Goal: Task Accomplishment & Management: Use online tool/utility

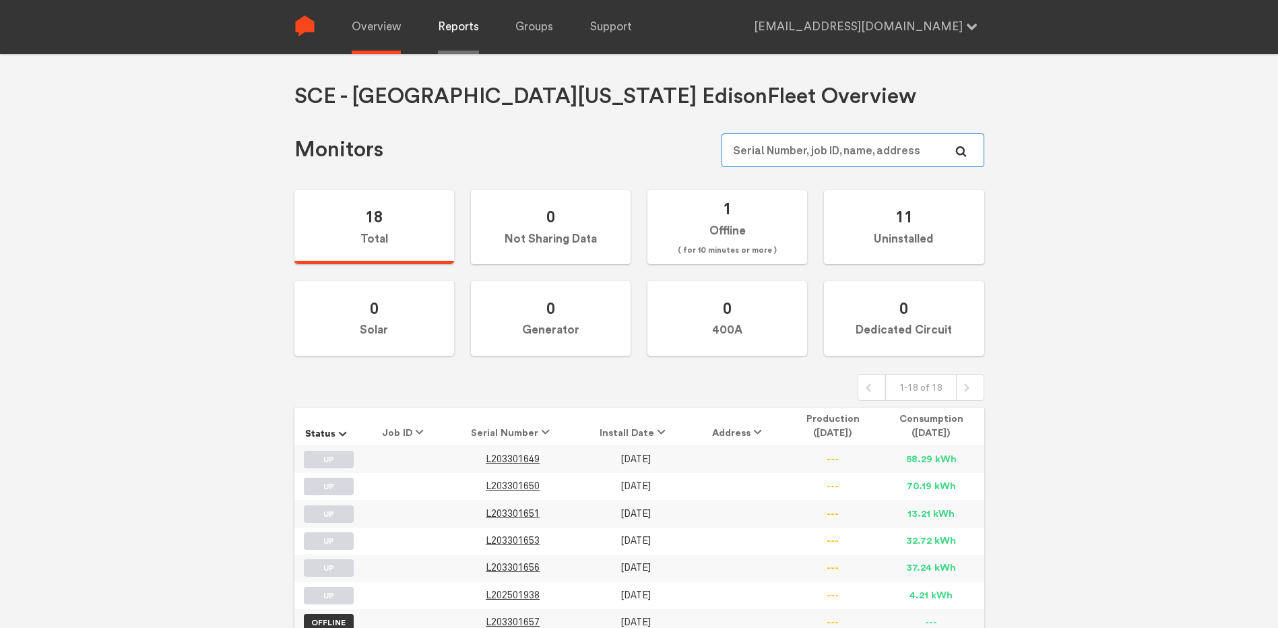
type input "[EMAIL_ADDRESS][DOMAIN_NAME]"
click at [451, 26] on link "Reports" at bounding box center [458, 27] width 41 height 54
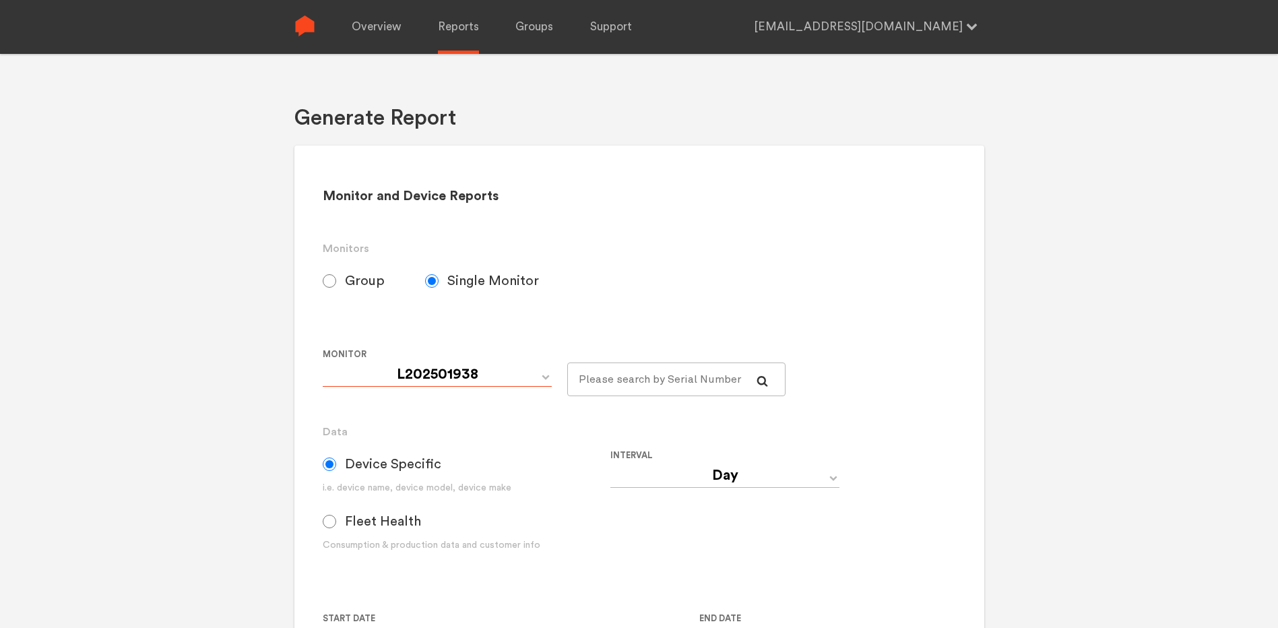
click at [448, 378] on select "L202501938 L203301649 L203301650 L203301651 L203301653 L203301656 L203301657" at bounding box center [437, 375] width 229 height 24
click at [352, 270] on label "Group" at bounding box center [374, 281] width 102 height 34
click at [336, 274] on input "Group" at bounding box center [329, 280] width 13 height 13
radio input "true"
radio input "false"
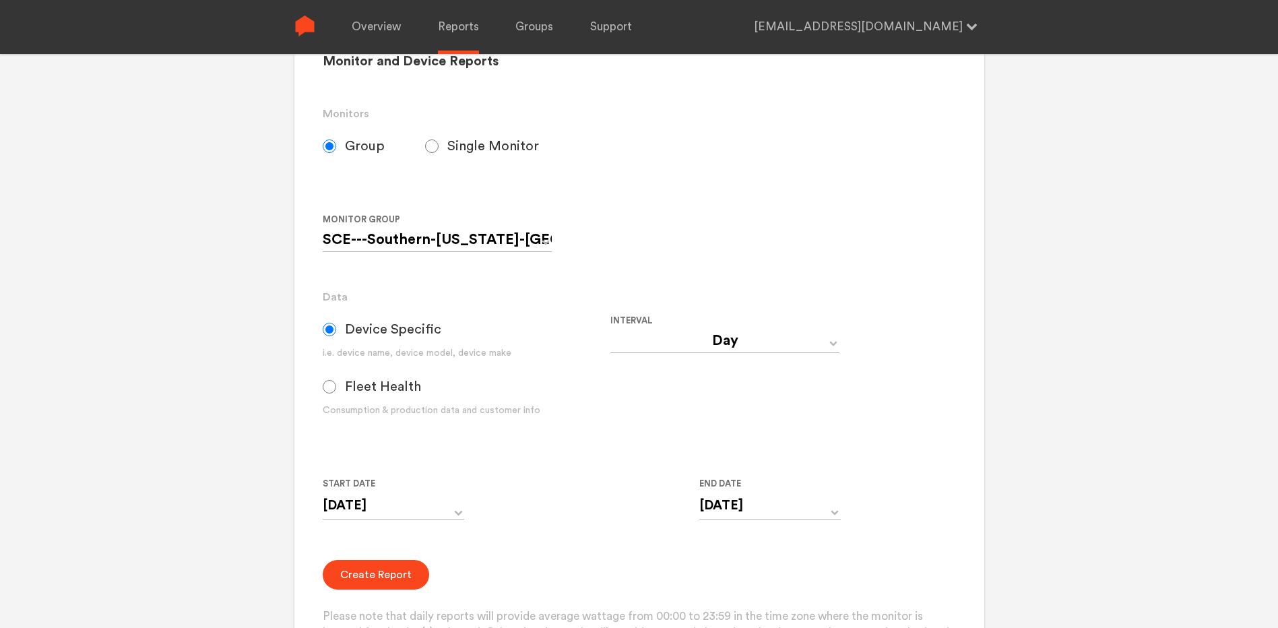
scroll to position [202, 0]
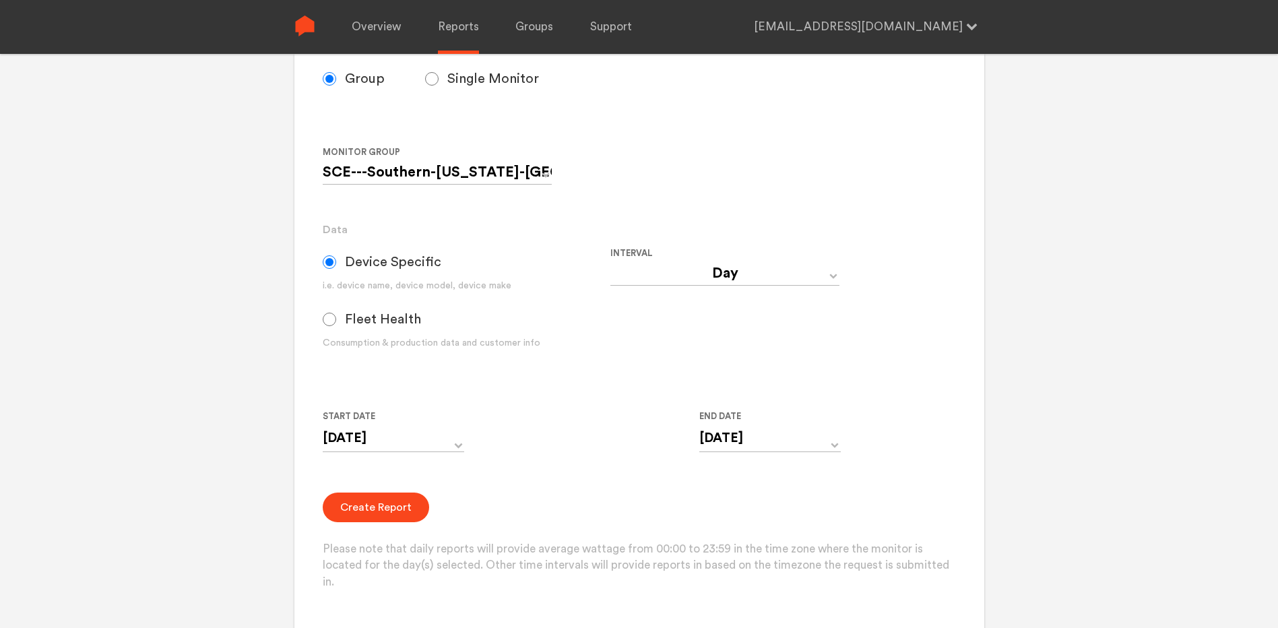
drag, startPoint x: 788, startPoint y: 251, endPoint x: 778, endPoint y: 285, distance: 35.8
click at [783, 265] on div "Interval Day Year Month Week Hour 30 Minute 15 Minute 5 Minute Minute" at bounding box center [755, 308] width 288 height 126
click at [778, 285] on select "Day Year Month Week Hour 30 Minute 15 Minute 5 Minute Minute" at bounding box center [725, 273] width 229 height 24
select select "15 Minute"
click at [611, 261] on select "Day Year Month Week Hour 30 Minute 15 Minute 5 Minute Minute" at bounding box center [725, 273] width 229 height 24
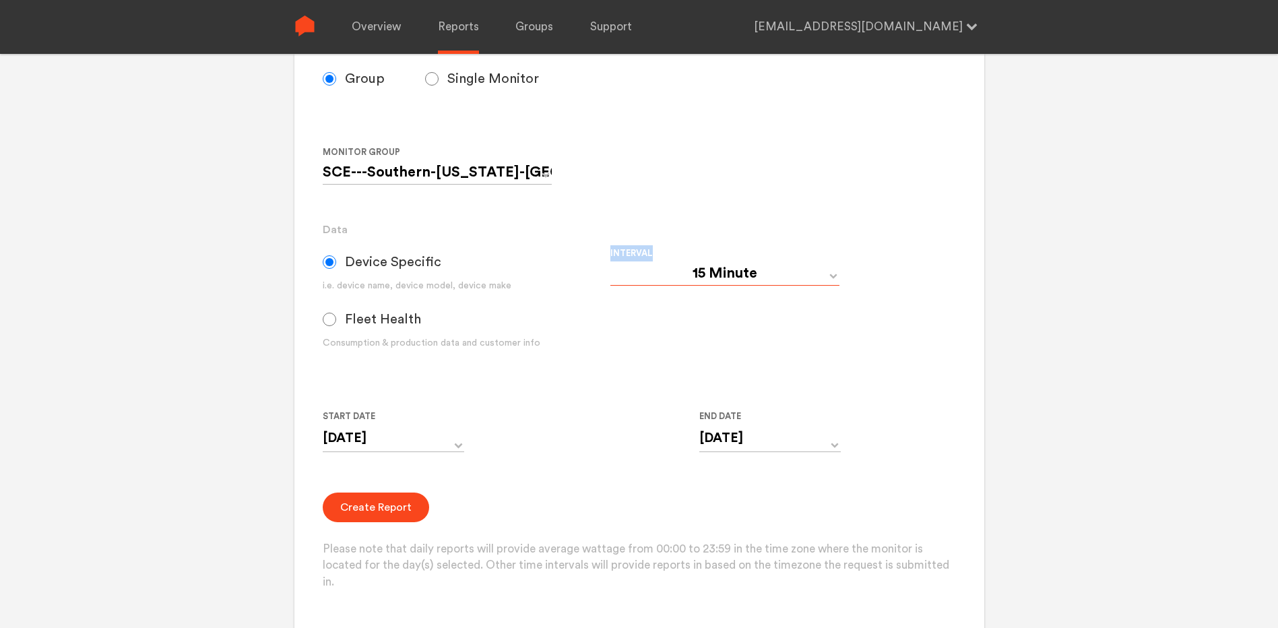
type input "[DATE] 12:00 AM"
type input "[DATE] 11:59 PM"
click at [825, 272] on select "Day Year Month Week Hour 30 Minute 15 Minute 5 Minute Minute" at bounding box center [725, 273] width 229 height 24
select select "5 Minute"
click at [611, 261] on select "Day Year Month Week Hour 30 Minute 15 Minute 5 Minute Minute" at bounding box center [725, 273] width 229 height 24
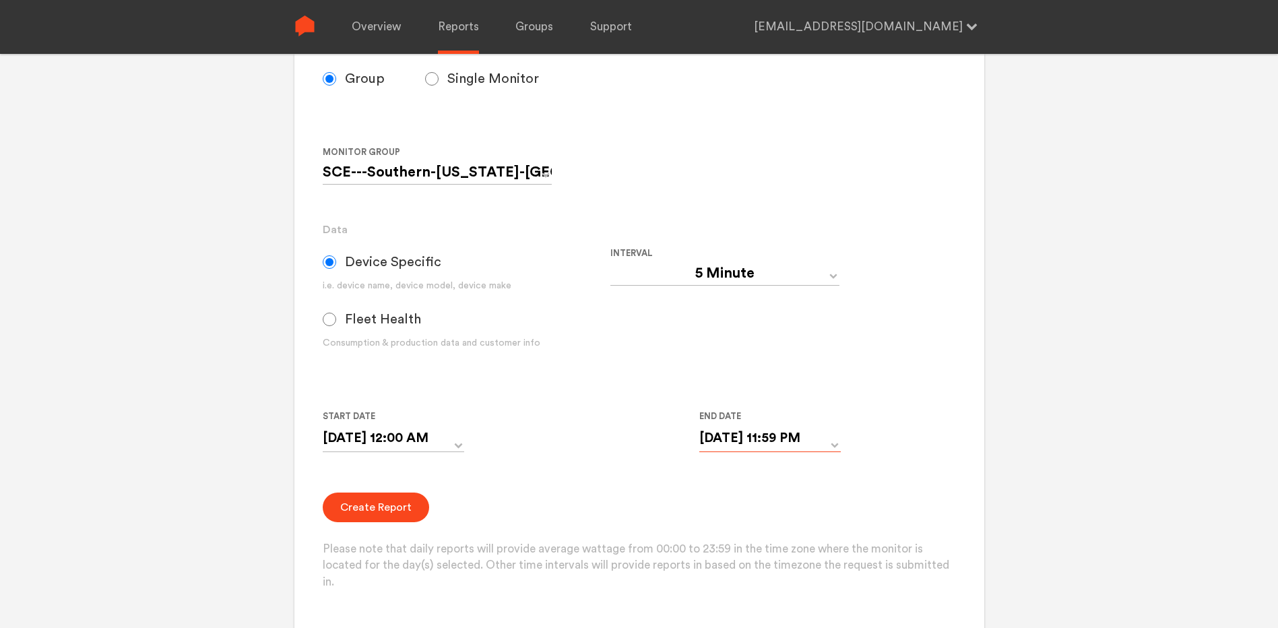
click at [786, 444] on input "[DATE] 11:59 PM" at bounding box center [770, 439] width 142 height 28
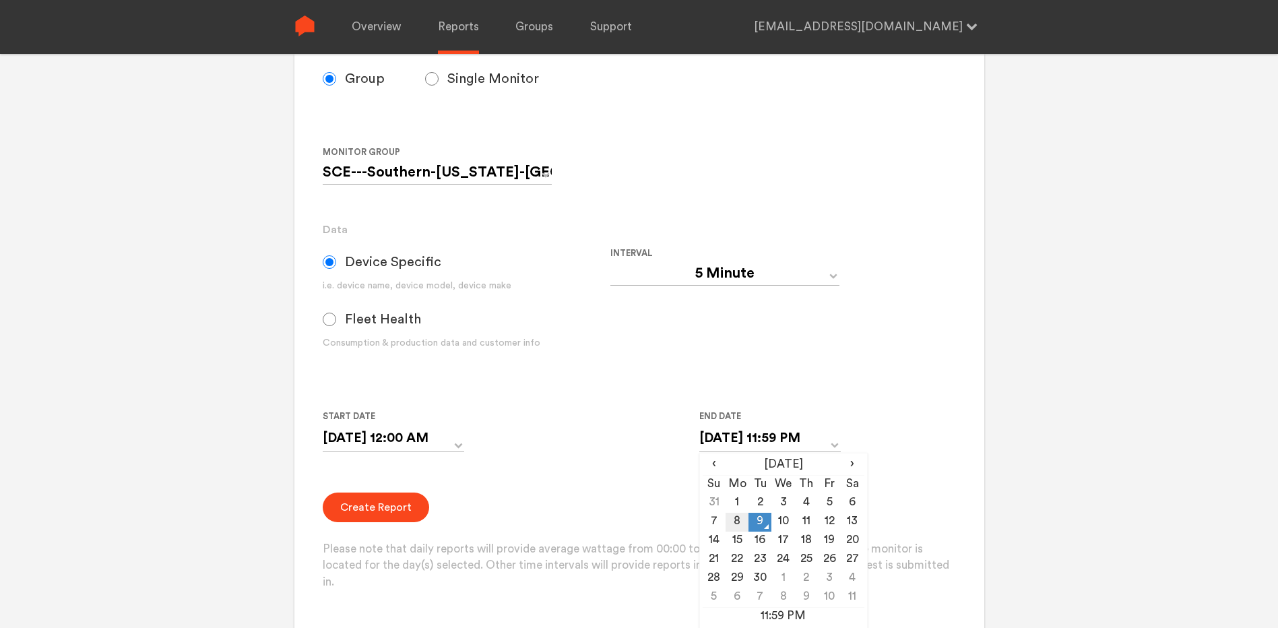
click at [742, 513] on tbody "31 1 2 3 4 5 6 7 8 9 10 11 12 13 14 15 16 17 18 19 20 21 22 23 24 25 26 27 28 2…" at bounding box center [784, 550] width 162 height 113
drag, startPoint x: 742, startPoint y: 514, endPoint x: 737, endPoint y: 520, distance: 7.2
click at [738, 519] on td "8" at bounding box center [737, 522] width 23 height 19
type input "[DATE] 11:59 PM"
click at [737, 520] on td "8" at bounding box center [737, 522] width 23 height 19
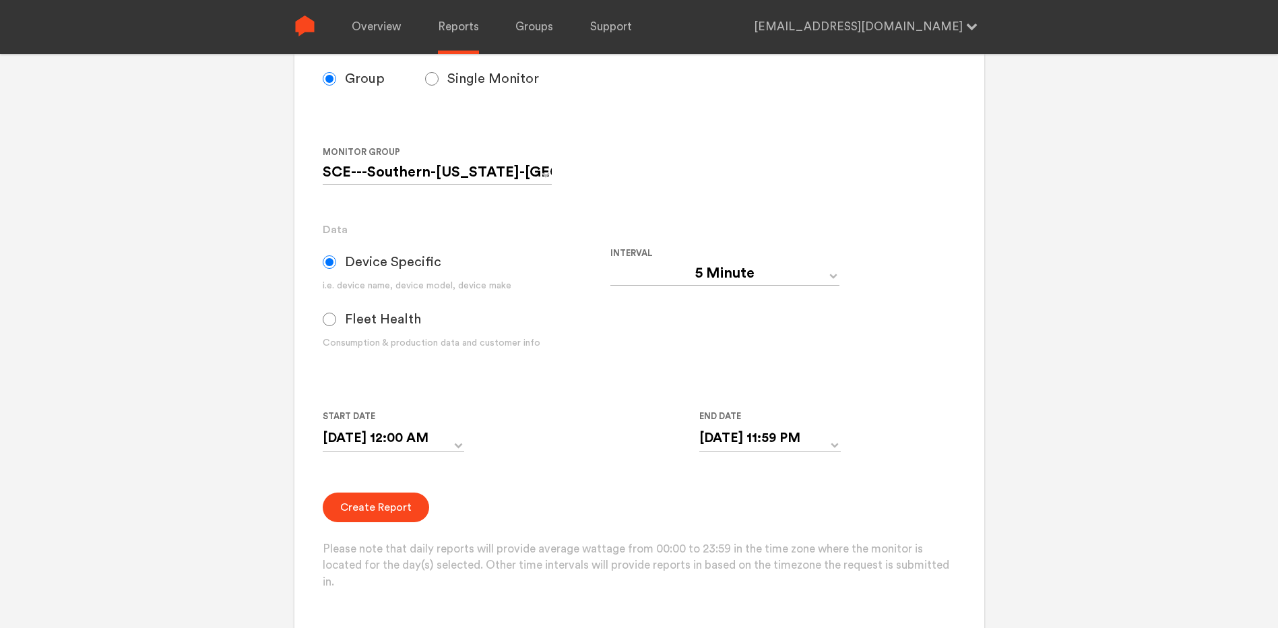
click at [649, 495] on div "Create Report Please note that daily reports will provide average wattage from …" at bounding box center [639, 542] width 633 height 98
click at [380, 506] on button "Create Report" at bounding box center [376, 508] width 106 height 30
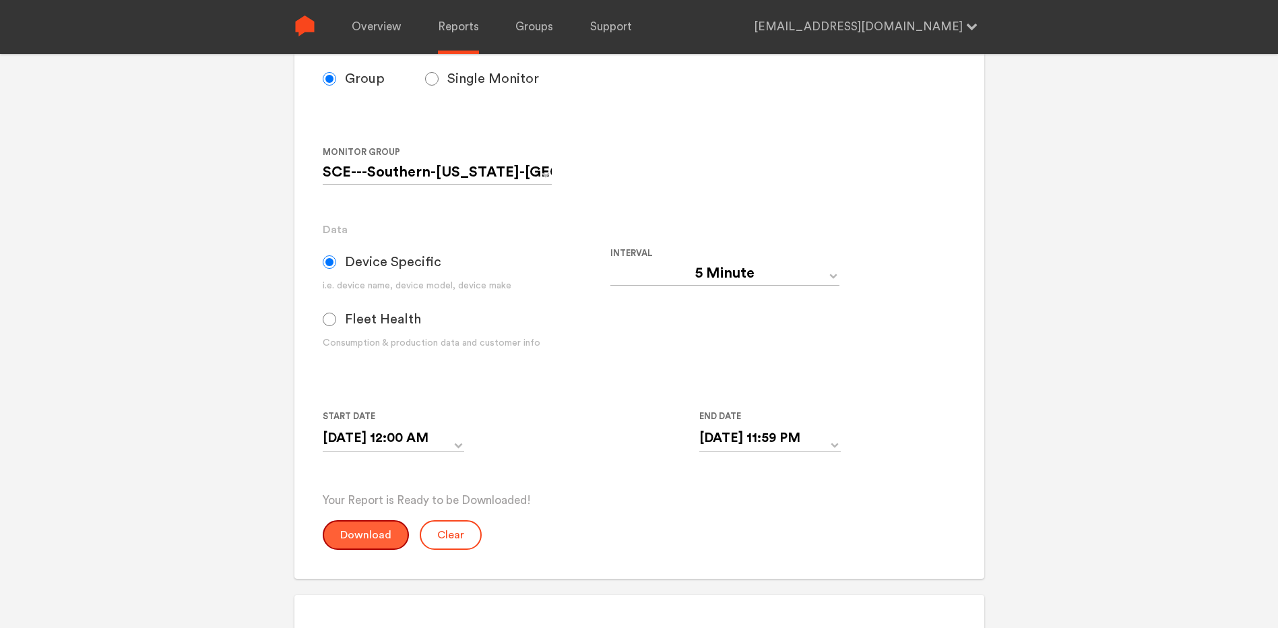
click at [393, 540] on button "Download" at bounding box center [366, 535] width 86 height 30
